Goal: Task Accomplishment & Management: Complete application form

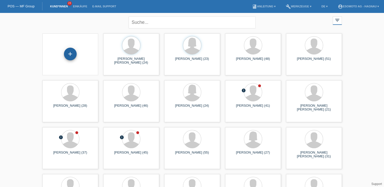
click at [71, 54] on div "+" at bounding box center [70, 54] width 13 height 13
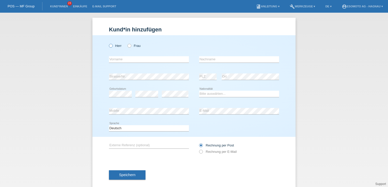
click at [108, 43] on icon at bounding box center [108, 43] width 0 height 0
click at [110, 45] on input "Herr" at bounding box center [110, 45] width 3 height 3
radio input "true"
click at [136, 56] on div "error Vorname" at bounding box center [149, 59] width 80 height 17
click at [140, 59] on input "text" at bounding box center [149, 59] width 80 height 6
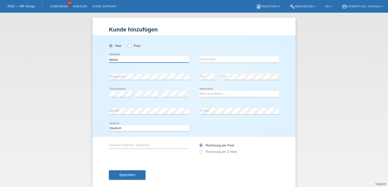
type input "Behar"
type input "Kabashi"
click at [202, 94] on select "Bitte auswählen... Schweiz Deutschland Liechtenstein Österreich ------------ Af…" at bounding box center [239, 94] width 80 height 6
select select "XK"
click at [199, 91] on select "Bitte auswählen... Schweiz Deutschland Liechtenstein Österreich ------------ Af…" at bounding box center [239, 94] width 80 height 6
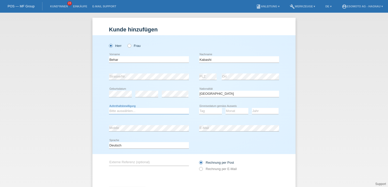
click at [141, 113] on select "Bitte auswählen... C B B - Flüchtlingsstatus Andere" at bounding box center [149, 111] width 80 height 6
select select "C"
click at [109, 108] on select "Bitte auswählen... C B B - Flüchtlingsstatus Andere" at bounding box center [149, 111] width 80 height 6
click at [201, 115] on div "Tag 01 02 03 04 05 06 07 08 09 10 11 12 13 14 15 16" at bounding box center [210, 111] width 23 height 17
click at [203, 113] on select "Tag 01 02 03 04 05 06 07 08 09 10 11" at bounding box center [210, 111] width 23 height 6
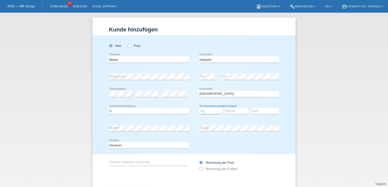
select select "05"
click at [199, 108] on select "Tag 01 02 03 04 05 06 07 08 09 10 11" at bounding box center [210, 111] width 23 height 6
select select "05"
select select "1999"
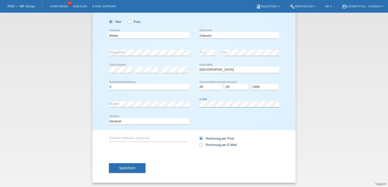
scroll to position [24, 0]
click at [132, 168] on span "Speichern" at bounding box center [127, 168] width 16 height 4
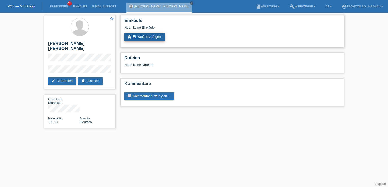
click at [156, 37] on link "add_shopping_cart Einkauf hinzufügen" at bounding box center [144, 37] width 40 height 8
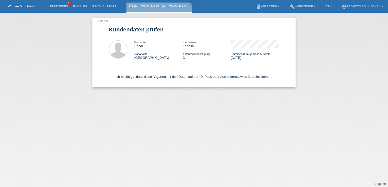
click at [111, 76] on icon at bounding box center [110, 76] width 3 height 3
click at [111, 76] on input "Ich bestätige, dass diese Angaben mit den Daten auf der ID, Pass oder Ausländer…" at bounding box center [110, 76] width 3 height 3
checkbox input "true"
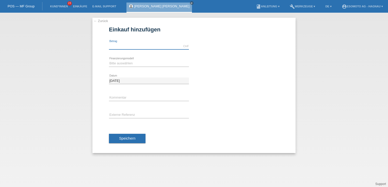
click at [135, 46] on input "text" at bounding box center [149, 46] width 80 height 6
type input "2690.00"
click at [124, 62] on select "Bitte auswählen Fixe Raten Kauf auf Rechnung mit Teilzahlungsoption" at bounding box center [149, 63] width 80 height 6
select select "69"
click at [109, 60] on select "Bitte auswählen Fixe Raten Kauf auf Rechnung mit Teilzahlungsoption" at bounding box center [149, 63] width 80 height 6
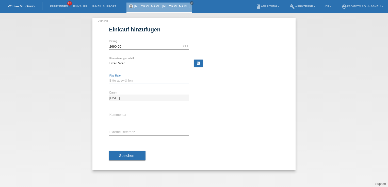
click at [120, 79] on select "Bitte auswählen 12 Raten 24 Raten 36 Raten 48 Raten" at bounding box center [149, 81] width 80 height 6
select select "139"
click at [109, 78] on select "Bitte auswählen 12 Raten 24 Raten 36 Raten 48 Raten" at bounding box center [149, 81] width 80 height 6
click at [128, 158] on button "Speichern" at bounding box center [127, 156] width 37 height 10
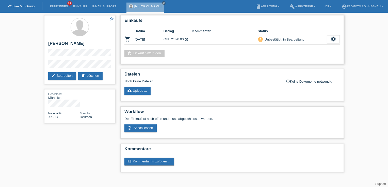
click at [216, 50] on div "add_shopping_cart Einkauf hinzufügen" at bounding box center [231, 54] width 215 height 8
click at [359, 70] on div "star_border Behar Kabashi edit Bearbeiten delete Löschen Geschlecht Männlich Na…" at bounding box center [194, 95] width 388 height 165
click at [372, 64] on div "star_border Behar Kabashi edit Bearbeiten delete Löschen Geschlecht Männlich Na…" at bounding box center [194, 95] width 388 height 165
click at [367, 58] on div "star_border Behar Kabashi edit Bearbeiten delete Löschen Geschlecht Männlich Na…" at bounding box center [194, 95] width 388 height 165
click at [296, 23] on h2 "Einkäufe" at bounding box center [231, 22] width 215 height 8
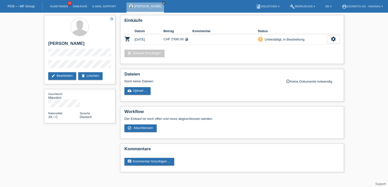
click at [353, 64] on div "star_border Behar Kabashi edit Bearbeiten delete Löschen Geschlecht Männlich Na…" at bounding box center [194, 95] width 388 height 165
click at [363, 47] on div "star_border Behar Kabashi edit Bearbeiten delete Löschen Geschlecht Männlich Na…" at bounding box center [194, 95] width 388 height 165
